Goal: Check status: Check status

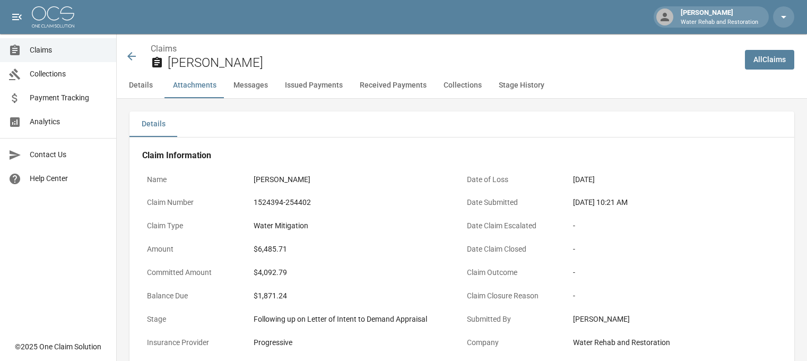
scroll to position [637, 0]
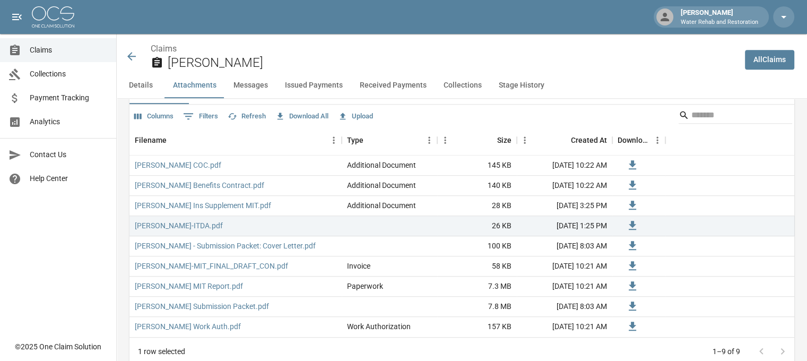
click at [128, 53] on icon at bounding box center [131, 56] width 13 height 13
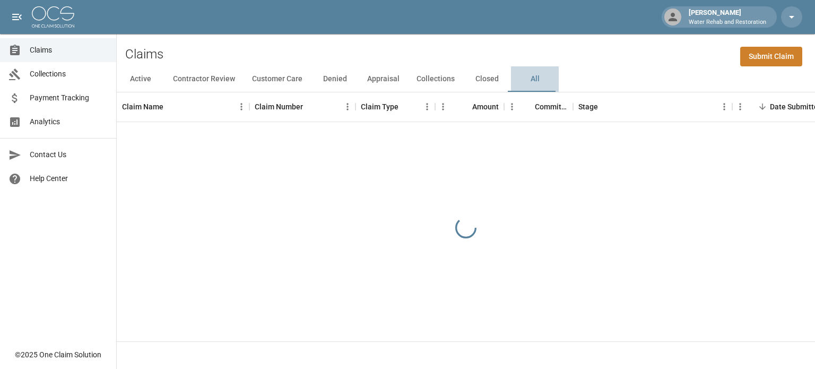
click at [534, 72] on button "All" at bounding box center [535, 78] width 48 height 25
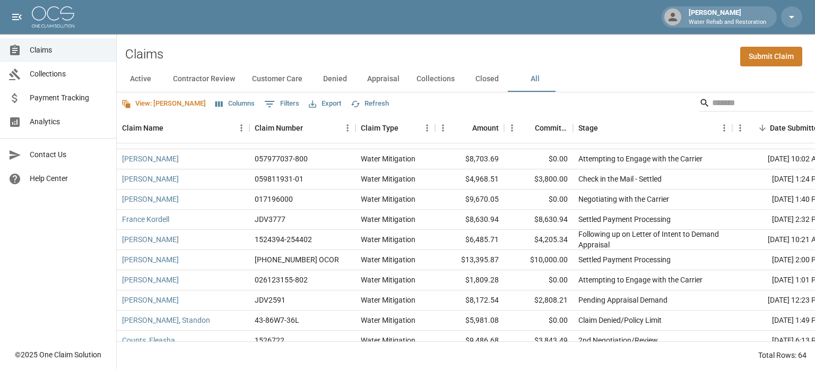
scroll to position [106, 0]
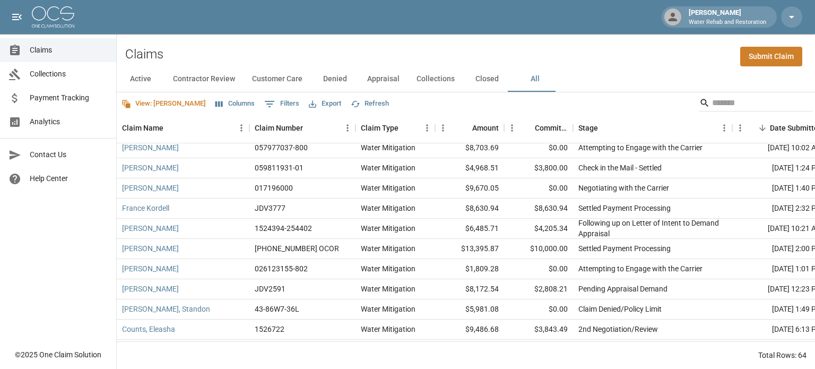
click at [75, 93] on span "Payment Tracking" at bounding box center [69, 97] width 78 height 11
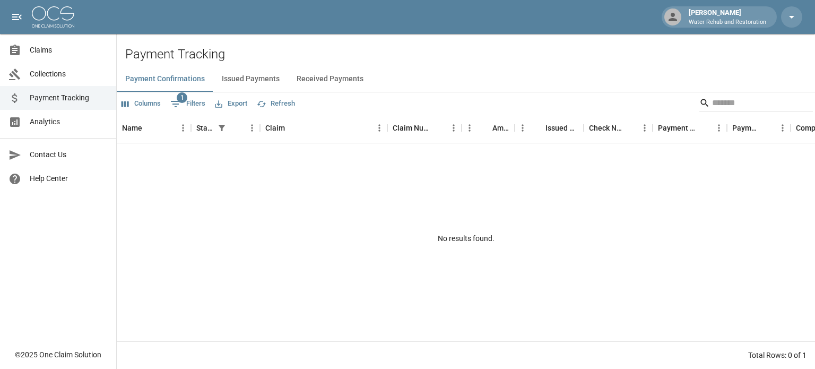
click at [268, 78] on button "Issued Payments" at bounding box center [250, 78] width 75 height 25
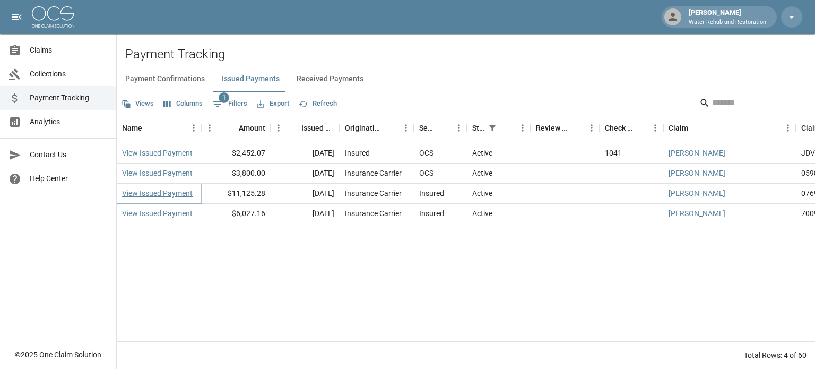
click at [186, 195] on link "View Issued Payment" at bounding box center [157, 193] width 71 height 11
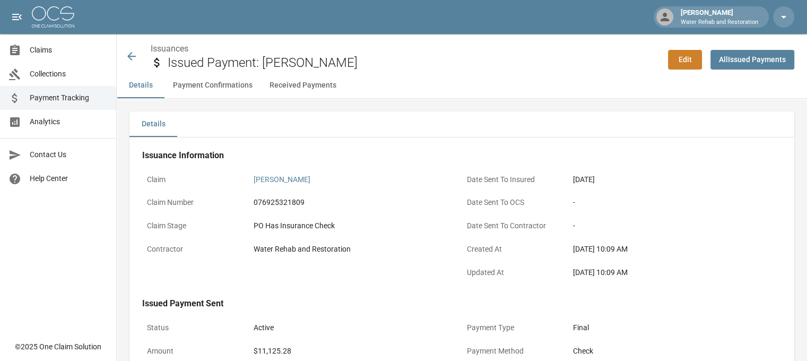
click at [129, 54] on icon at bounding box center [131, 56] width 8 height 8
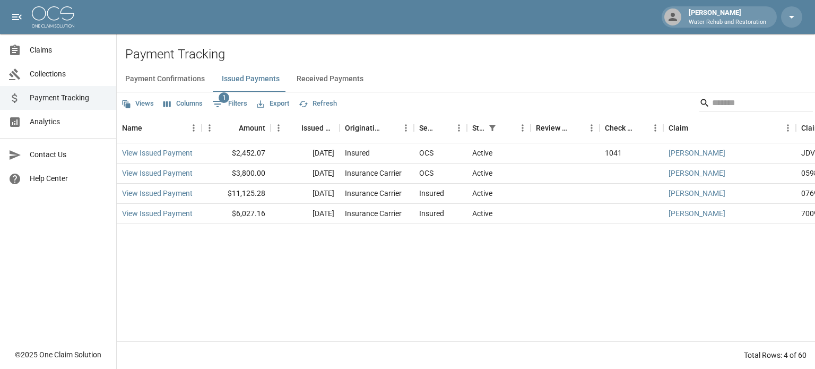
click at [46, 53] on span "Claims" at bounding box center [69, 50] width 78 height 11
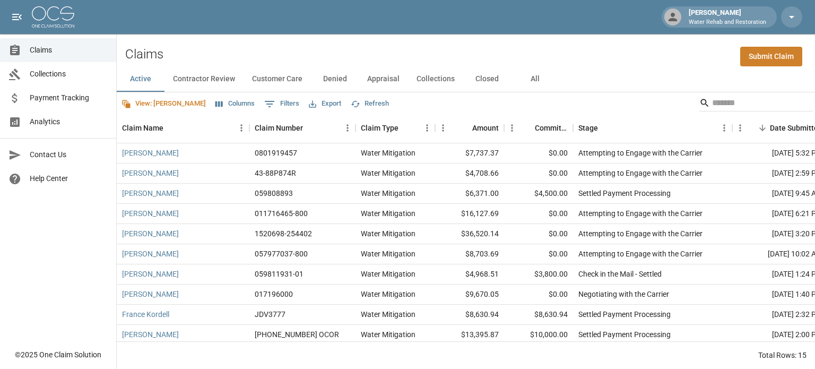
click at [534, 73] on button "All" at bounding box center [535, 78] width 48 height 25
click at [213, 101] on button "Columns" at bounding box center [235, 103] width 45 height 16
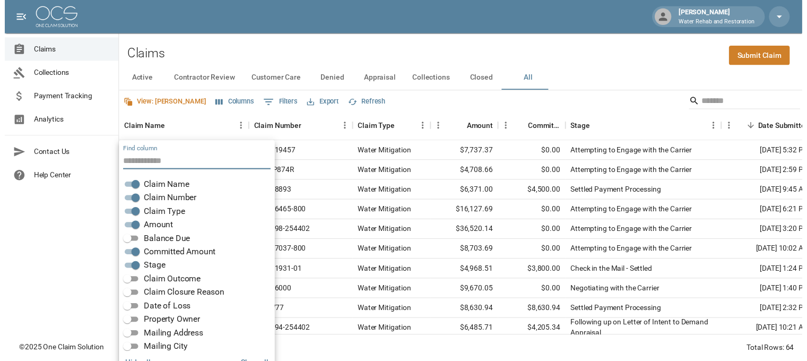
scroll to position [21, 0]
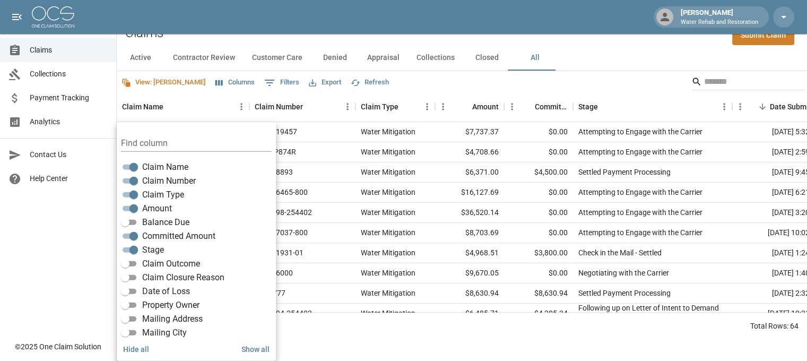
click at [157, 222] on span "Balance Due" at bounding box center [165, 222] width 47 height 13
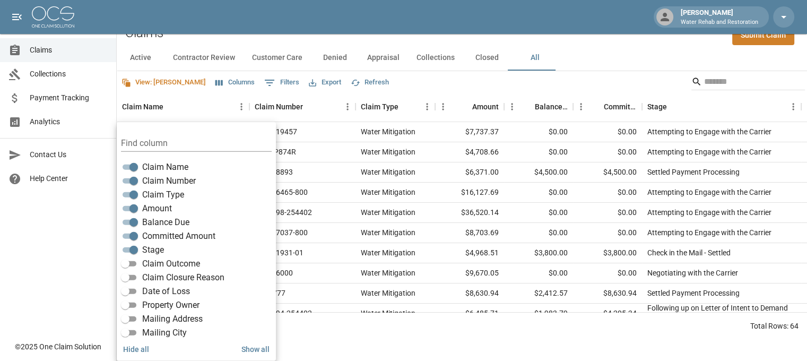
click at [527, 19] on div "[PERSON_NAME] W Water Rehab and Restoration" at bounding box center [403, 17] width 807 height 34
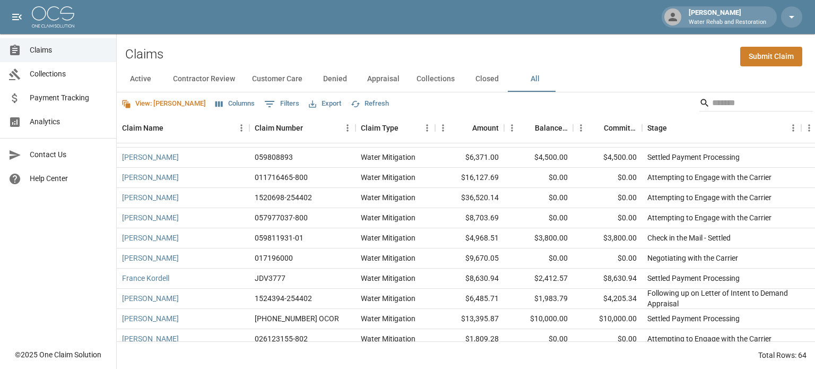
scroll to position [53, 0]
